Goal: Information Seeking & Learning: Learn about a topic

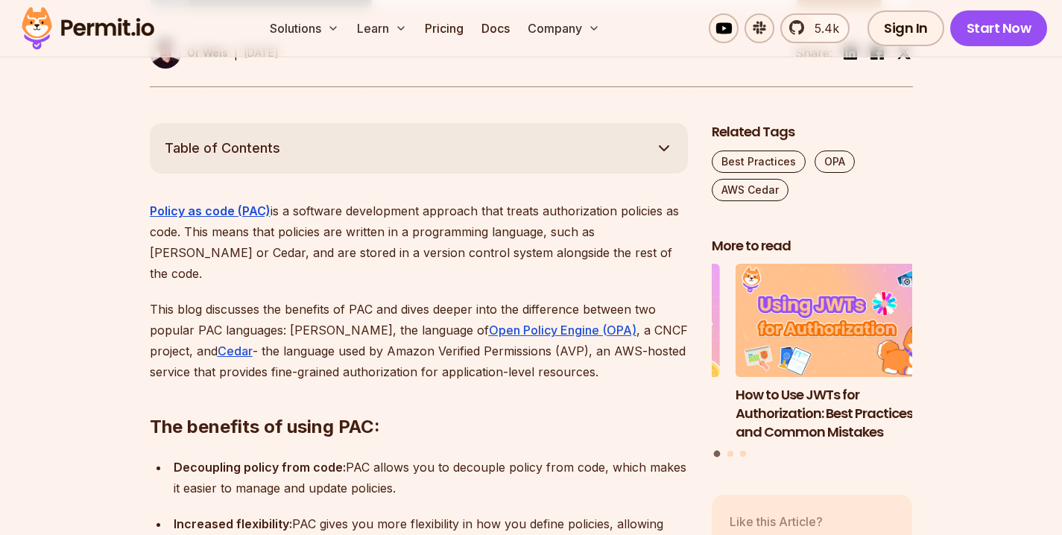
scroll to position [951, 0]
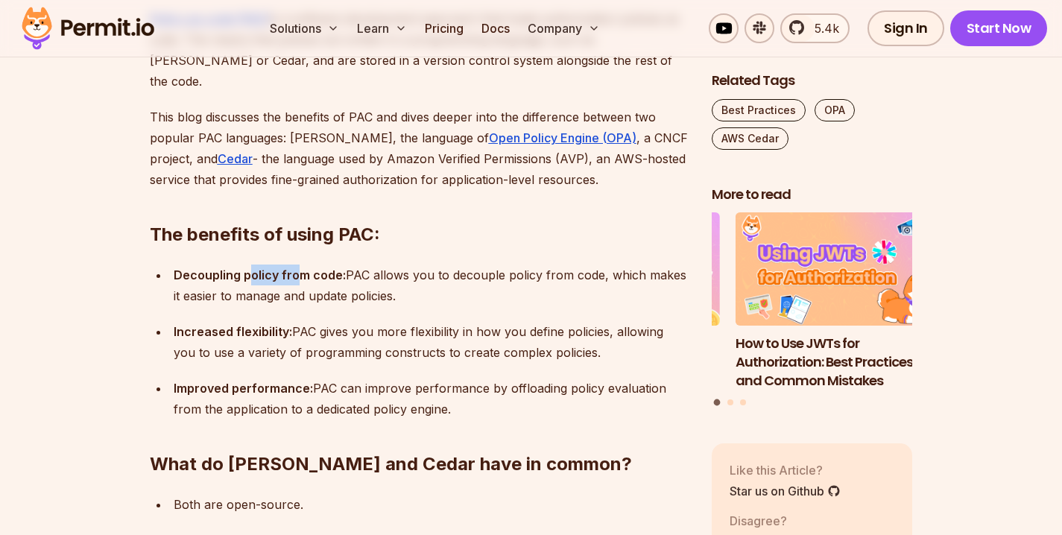
drag, startPoint x: 249, startPoint y: 218, endPoint x: 298, endPoint y: 218, distance: 49.2
click at [299, 268] on strong "Decoupling policy from code:" at bounding box center [260, 275] width 172 height 15
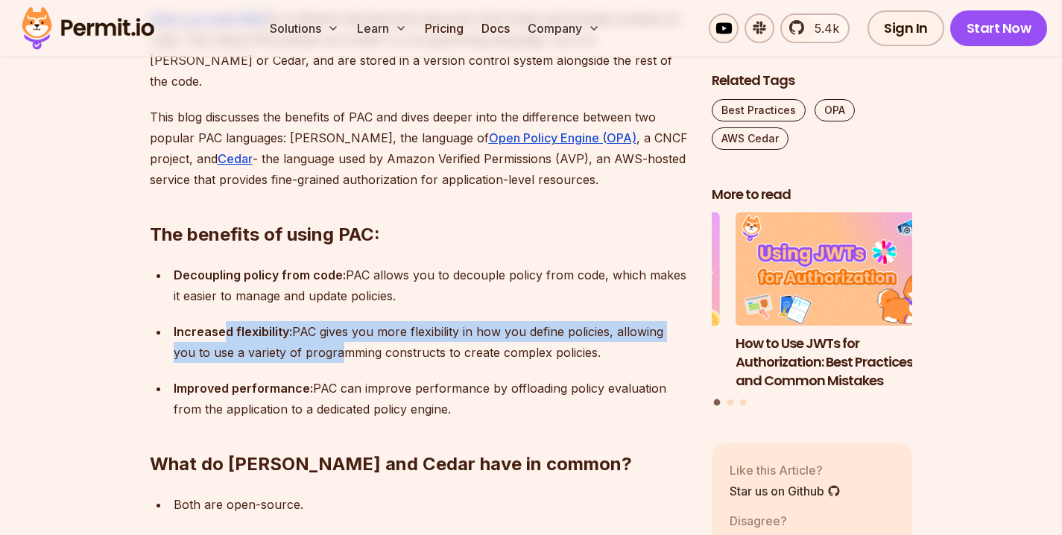
drag, startPoint x: 224, startPoint y: 272, endPoint x: 309, endPoint y: 286, distance: 86.2
click at [310, 321] on p "Increased flexibility: PAC gives you more flexibility in how you define policie…" at bounding box center [431, 342] width 514 height 42
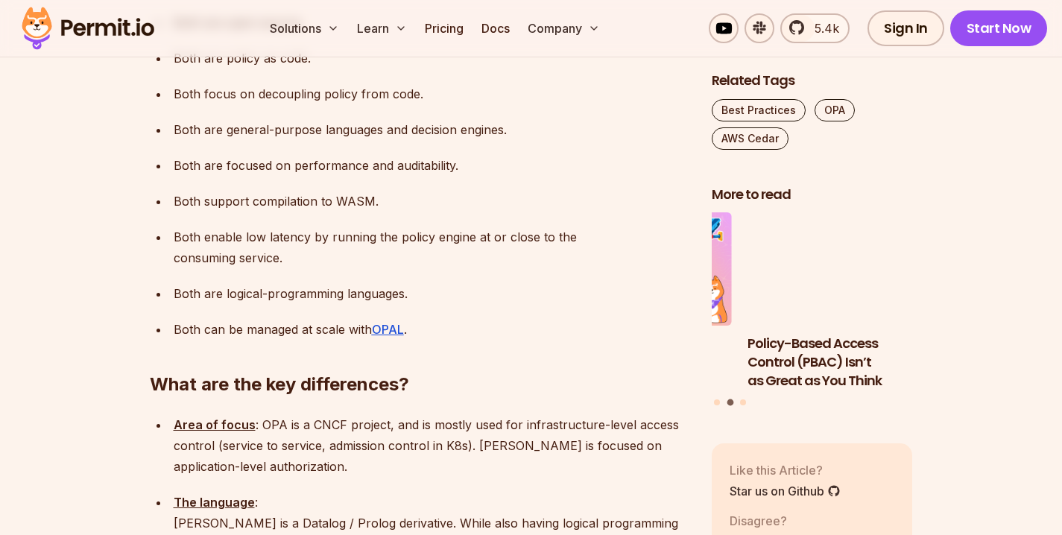
scroll to position [1472, 0]
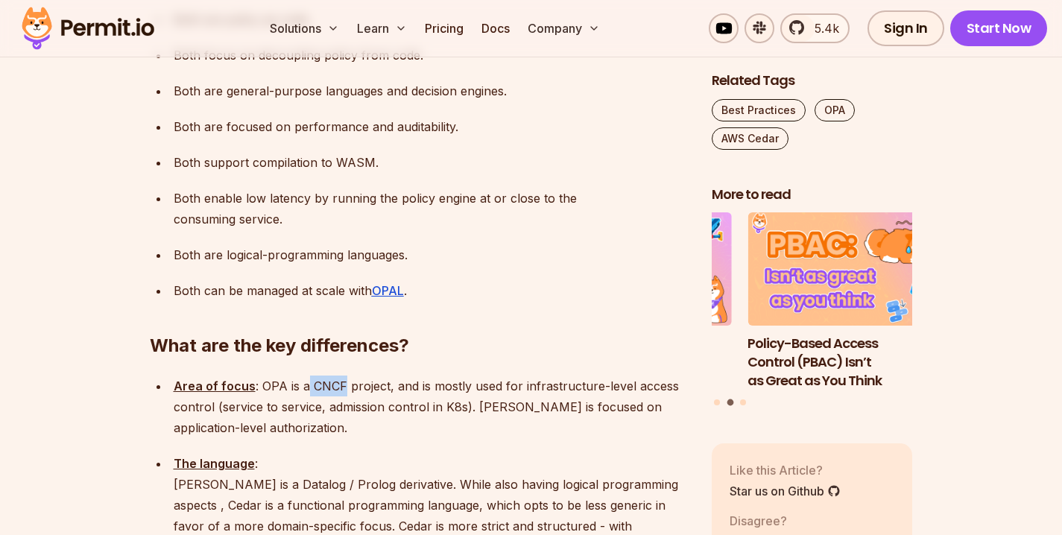
drag, startPoint x: 303, startPoint y: 300, endPoint x: 338, endPoint y: 314, distance: 37.5
click at [338, 376] on p "Area of focus : OPA is a CNCF project, and is mostly used for infrastructure-le…" at bounding box center [431, 407] width 514 height 63
click at [346, 376] on p "Area of focus : OPA is a CNCF project, and is mostly used for infrastructure-le…" at bounding box center [431, 407] width 514 height 63
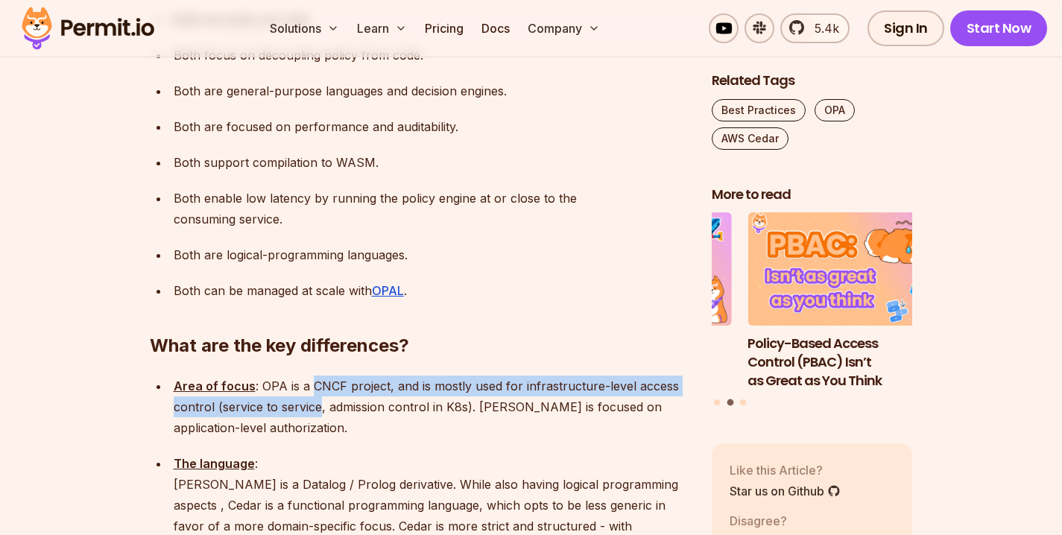
drag, startPoint x: 310, startPoint y: 308, endPoint x: 321, endPoint y: 321, distance: 17.5
click at [321, 376] on p "Area of focus : OPA is a CNCF project, and is mostly used for infrastructure-le…" at bounding box center [431, 407] width 514 height 63
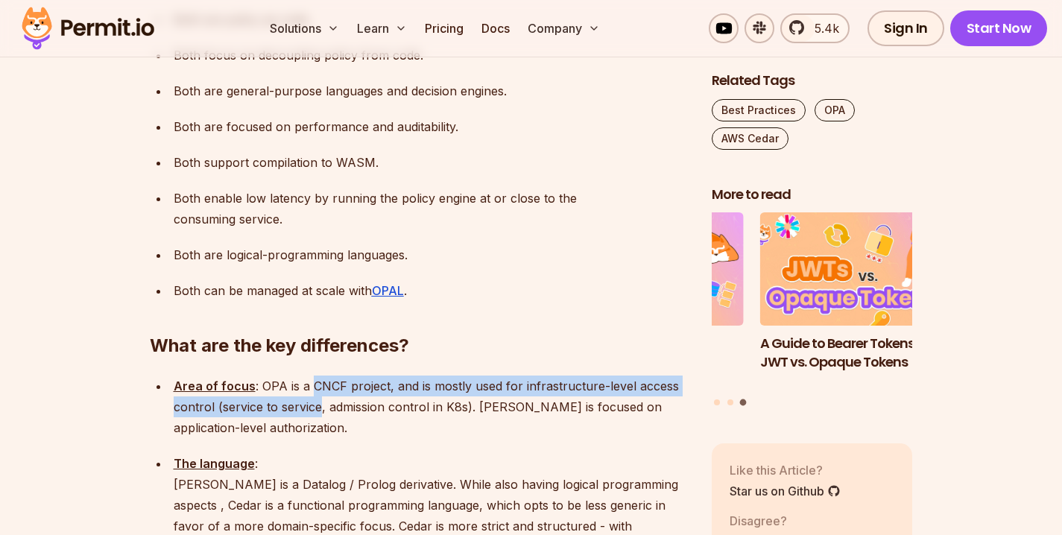
scroll to position [1499, 0]
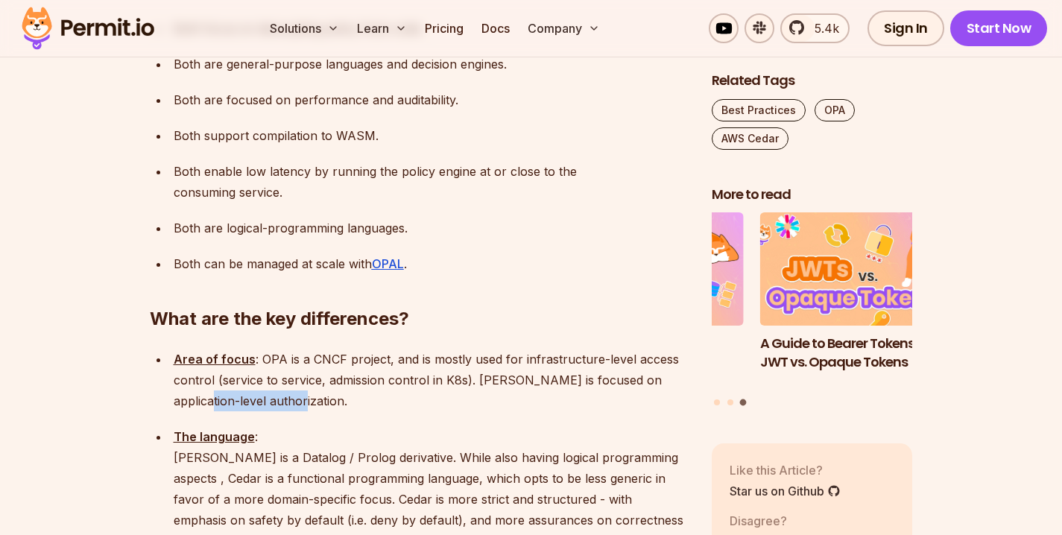
drag, startPoint x: 298, startPoint y: 323, endPoint x: 189, endPoint y: 317, distance: 109.0
click at [189, 349] on p "Area of focus : OPA is a CNCF project, and is mostly used for infrastructure-le…" at bounding box center [431, 380] width 514 height 63
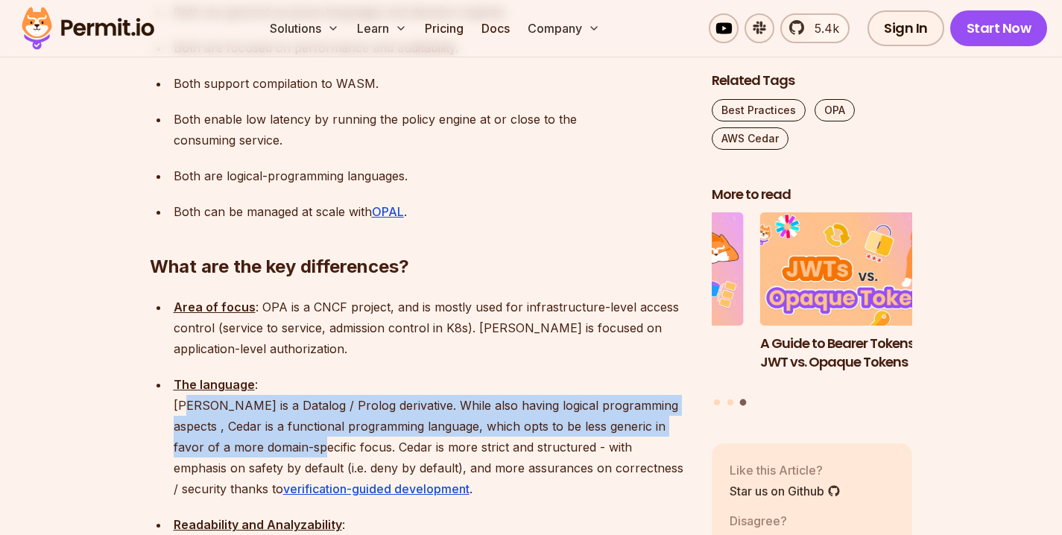
drag, startPoint x: 186, startPoint y: 330, endPoint x: 309, endPoint y: 365, distance: 127.9
click at [309, 374] on p "The language : [PERSON_NAME] is a Datalog / Prolog derivative. While also havin…" at bounding box center [431, 436] width 514 height 125
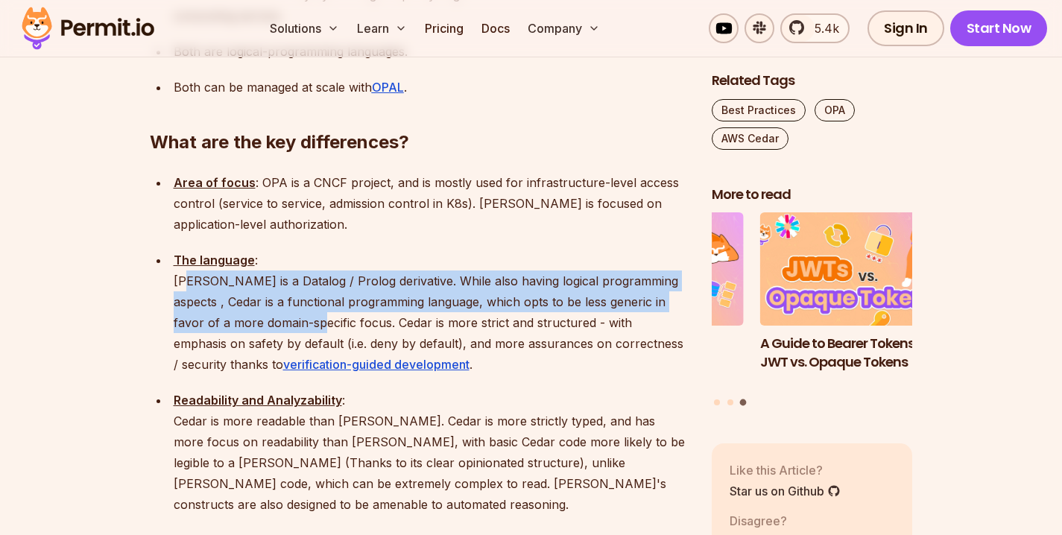
scroll to position [1683, 0]
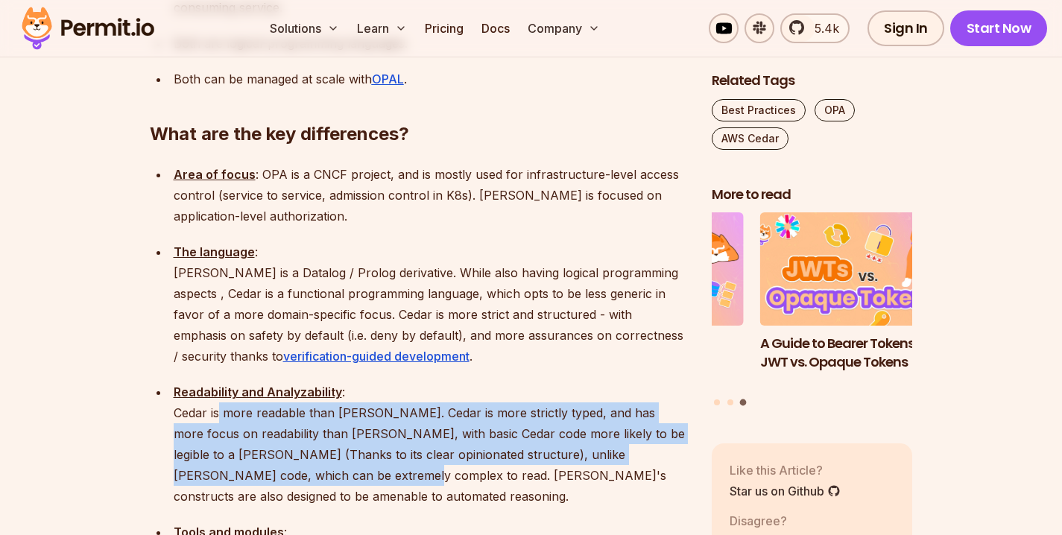
drag, startPoint x: 221, startPoint y: 330, endPoint x: 293, endPoint y: 401, distance: 101.7
click at [294, 402] on p "Readability and Analyzability : Cedar is more readable than [PERSON_NAME]. Ceda…" at bounding box center [431, 444] width 514 height 125
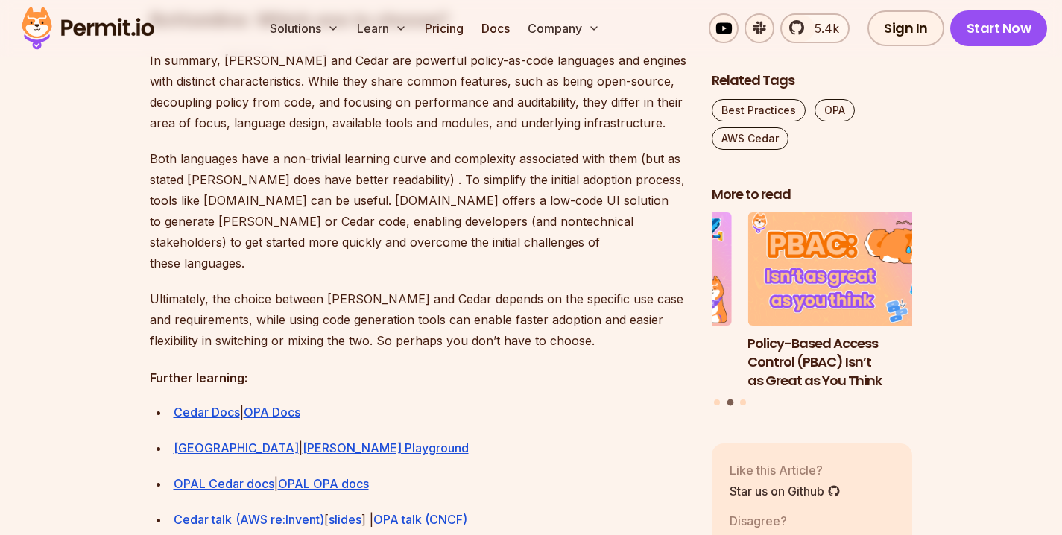
scroll to position [4151, 0]
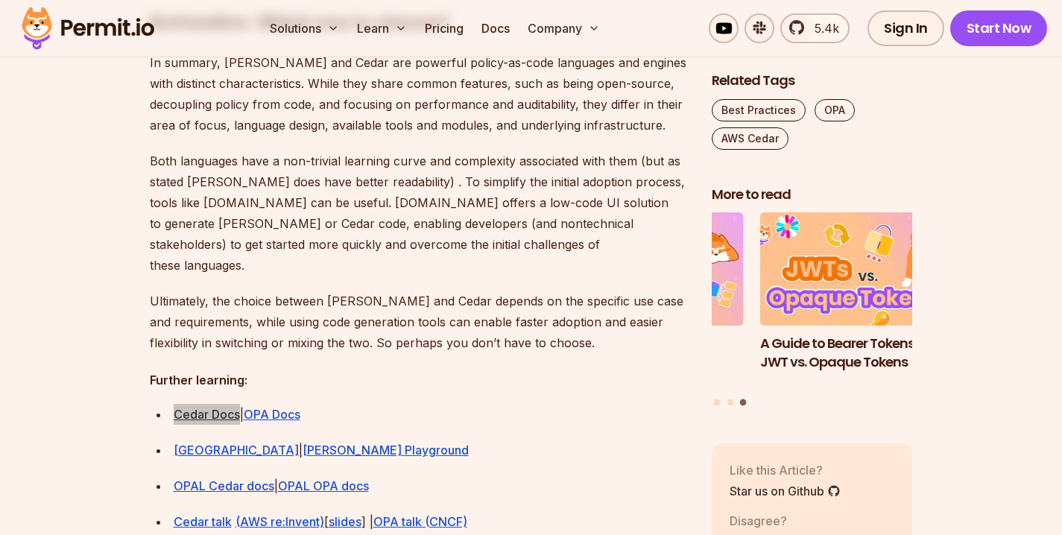
drag, startPoint x: 203, startPoint y: 368, endPoint x: 891, endPoint y: 1, distance: 779.5
